Goal: Complete application form

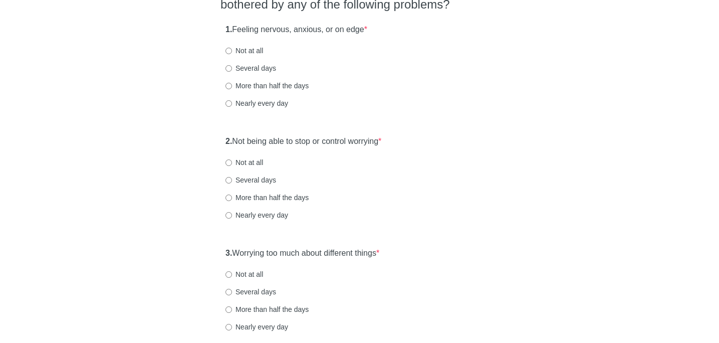
scroll to position [111, 0]
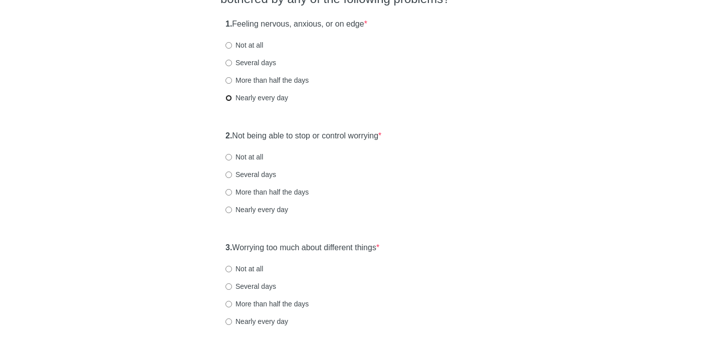
click at [227, 97] on input "Nearly every day" at bounding box center [228, 98] width 7 height 7
radio input "true"
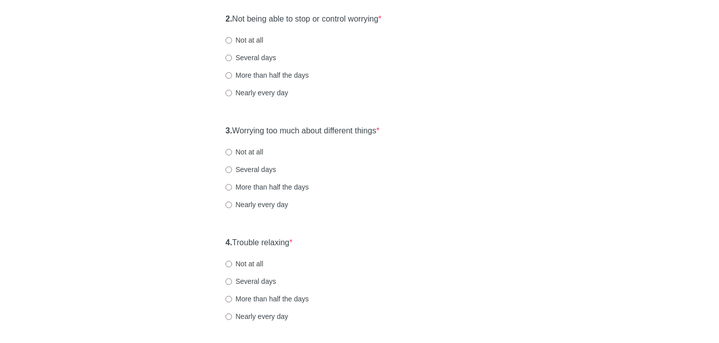
scroll to position [230, 0]
click at [228, 91] on input "Nearly every day" at bounding box center [228, 91] width 7 height 7
radio input "true"
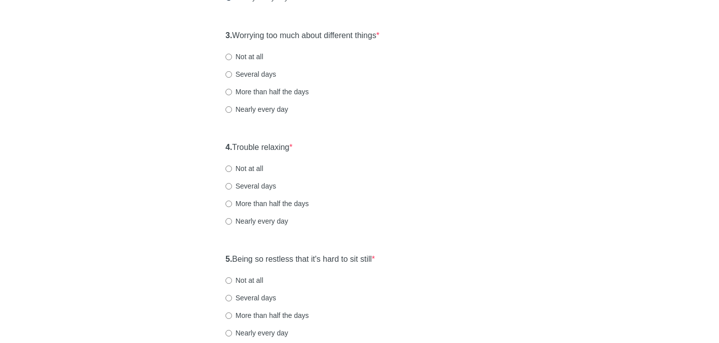
scroll to position [324, 0]
click at [229, 73] on input "Several days" at bounding box center [228, 73] width 7 height 7
radio input "true"
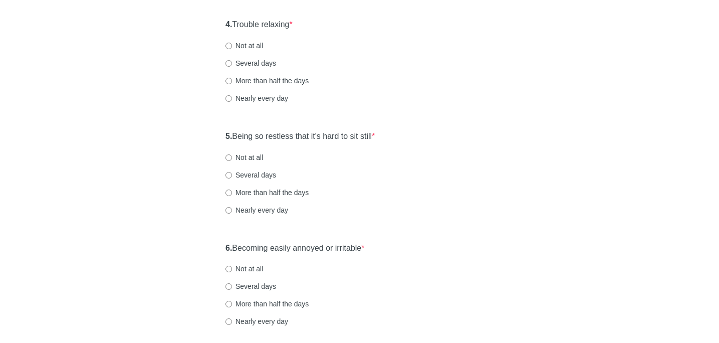
scroll to position [450, 0]
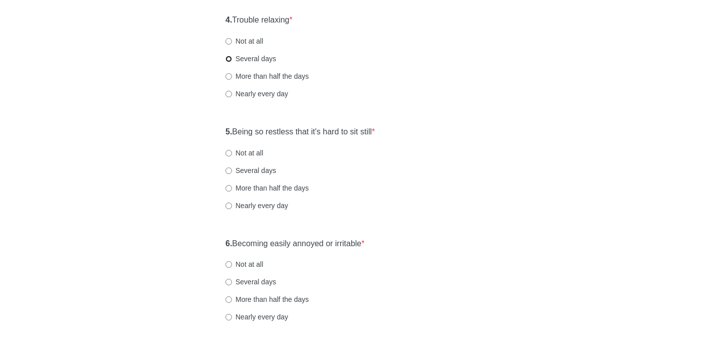
click at [228, 58] on input "Several days" at bounding box center [228, 59] width 7 height 7
radio input "true"
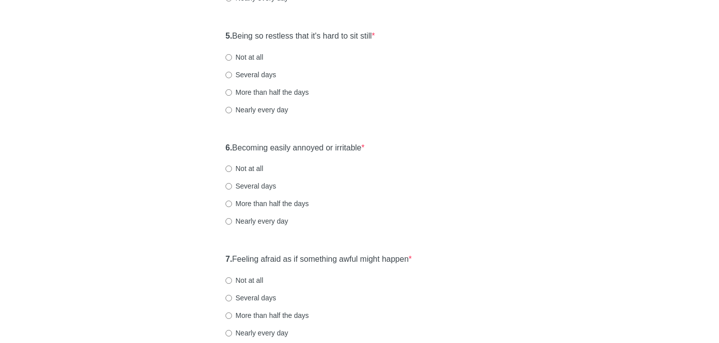
scroll to position [556, 0]
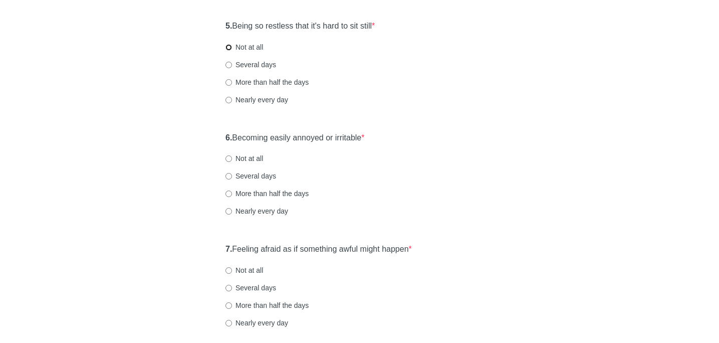
click at [229, 45] on input "Not at all" at bounding box center [228, 47] width 7 height 7
radio input "true"
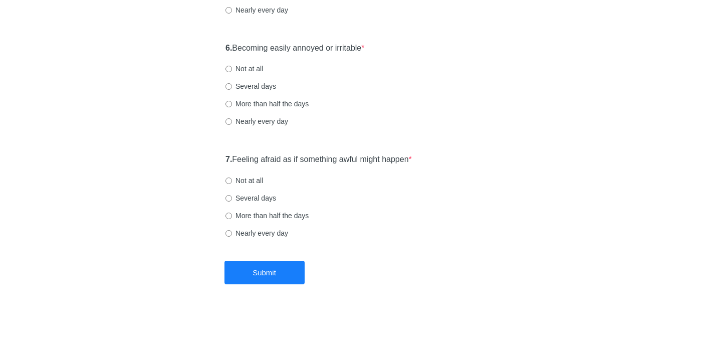
scroll to position [648, 0]
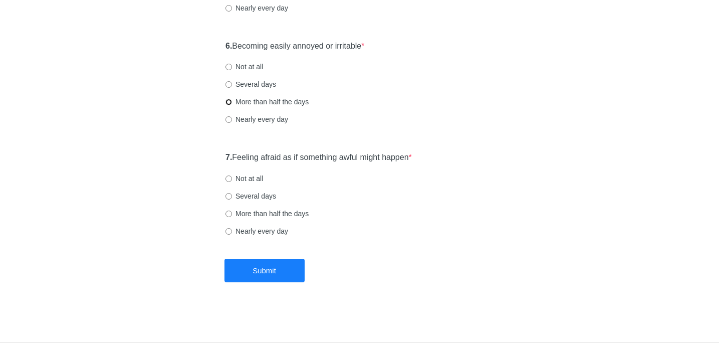
click at [231, 103] on input "More than half the days" at bounding box center [228, 102] width 7 height 7
radio input "true"
click at [227, 212] on input "More than half the days" at bounding box center [228, 213] width 7 height 7
radio input "true"
click at [285, 275] on button "Submit" at bounding box center [264, 270] width 80 height 24
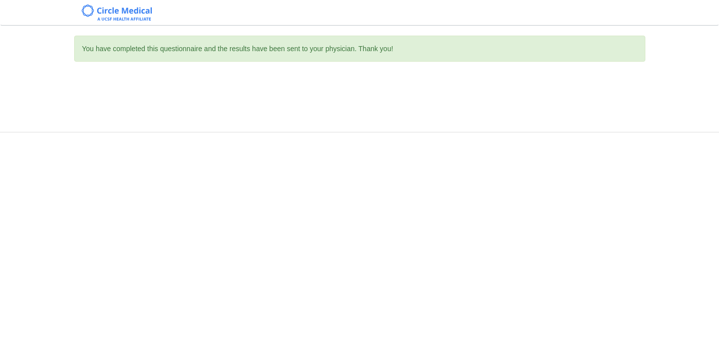
scroll to position [0, 0]
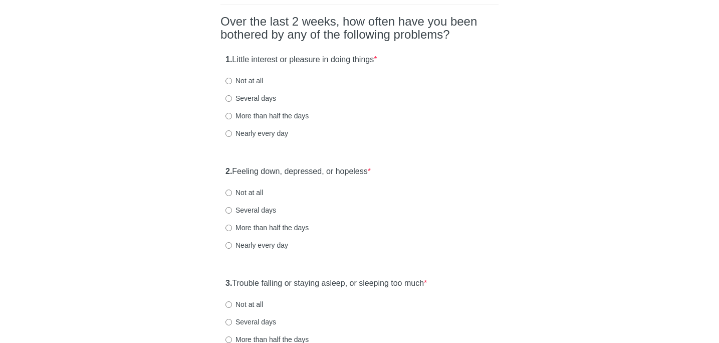
scroll to position [79, 0]
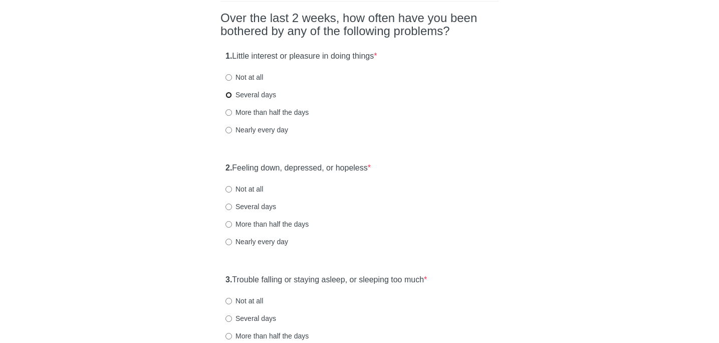
click at [227, 92] on input "Several days" at bounding box center [228, 95] width 7 height 7
radio input "true"
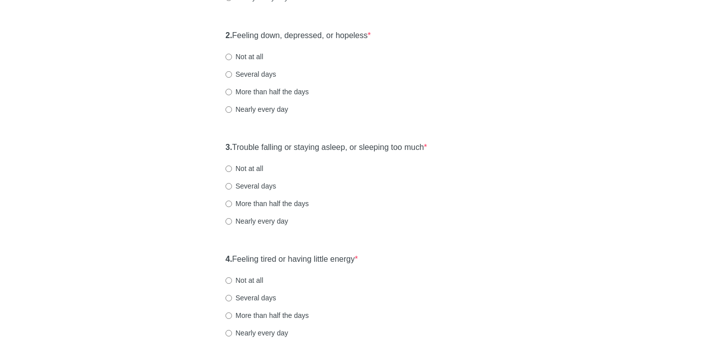
scroll to position [224, 0]
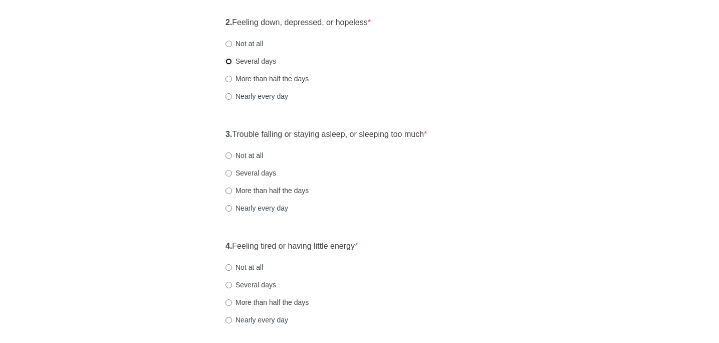
click at [225, 63] on input "Several days" at bounding box center [228, 61] width 7 height 7
radio input "true"
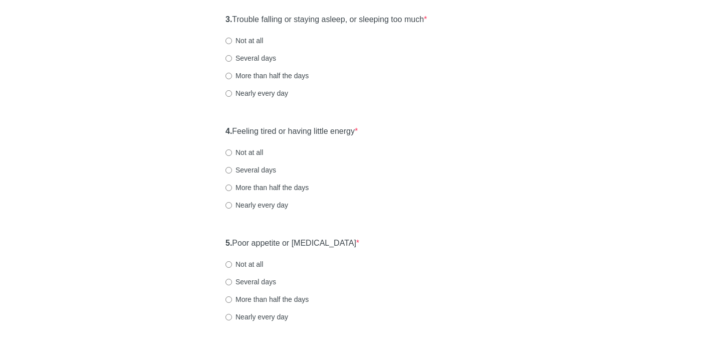
scroll to position [338, 0]
click at [228, 62] on input "Several days" at bounding box center [228, 59] width 7 height 7
radio input "true"
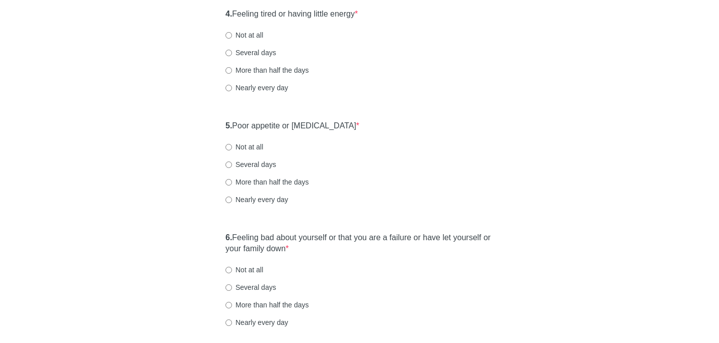
scroll to position [457, 0]
click at [235, 92] on div "4. Feeling tired or having little energy * Not at all Several days More than ha…" at bounding box center [359, 55] width 278 height 104
click at [228, 89] on input "Nearly every day" at bounding box center [228, 87] width 7 height 7
radio input "true"
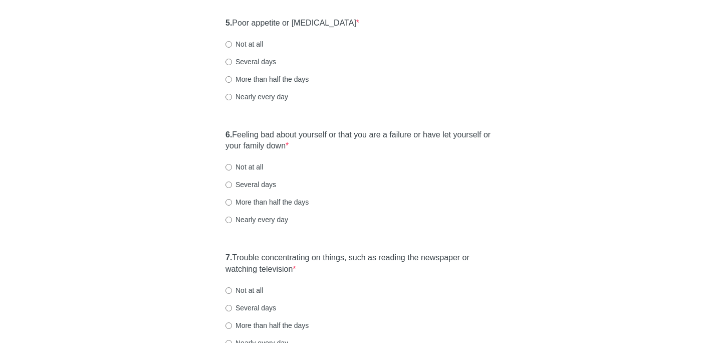
scroll to position [560, 0]
click at [228, 42] on input "Not at all" at bounding box center [228, 43] width 7 height 7
radio input "true"
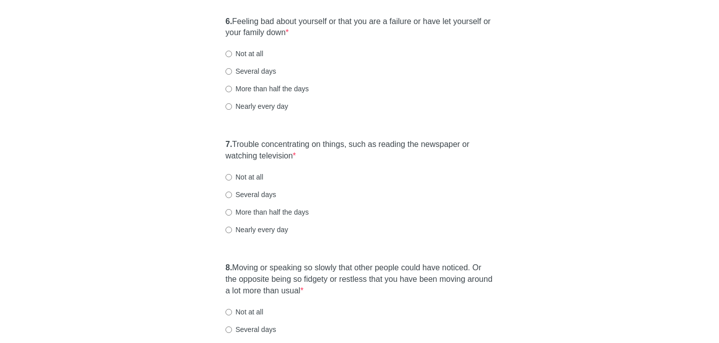
scroll to position [682, 0]
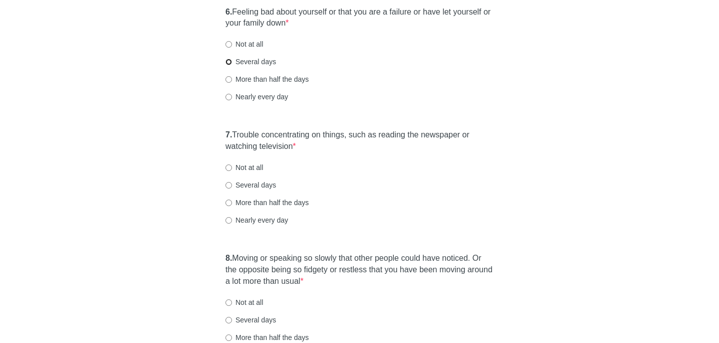
click at [231, 60] on input "Several days" at bounding box center [228, 62] width 7 height 7
radio input "true"
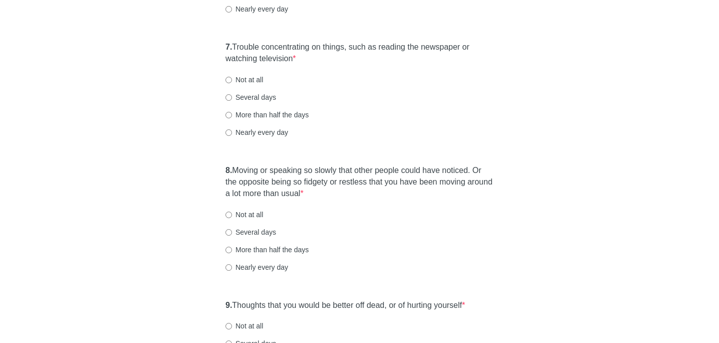
scroll to position [771, 0]
click at [229, 97] on input "Several days" at bounding box center [228, 96] width 7 height 7
radio input "true"
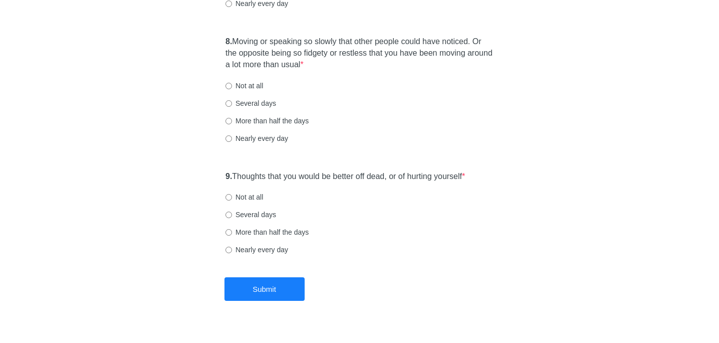
scroll to position [899, 0]
click at [230, 119] on input "More than half the days" at bounding box center [228, 120] width 7 height 7
radio input "true"
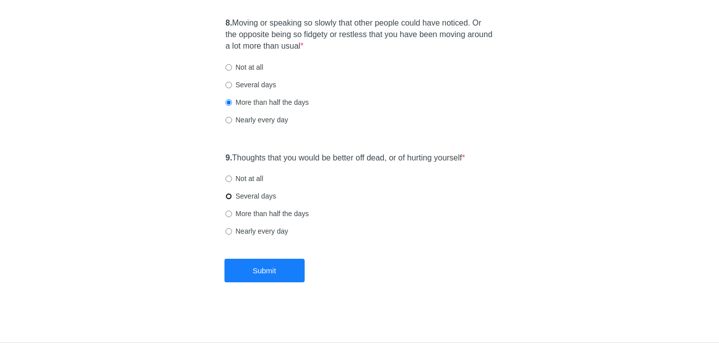
click at [230, 196] on input "Several days" at bounding box center [228, 196] width 7 height 7
radio input "true"
click at [269, 268] on button "Submit" at bounding box center [264, 270] width 80 height 24
